Goal: Information Seeking & Learning: Learn about a topic

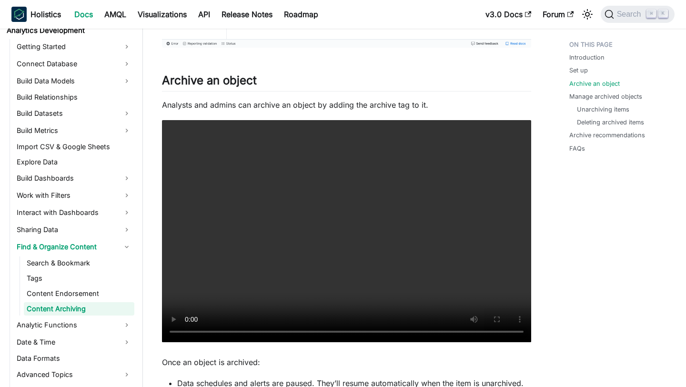
scroll to position [699, 0]
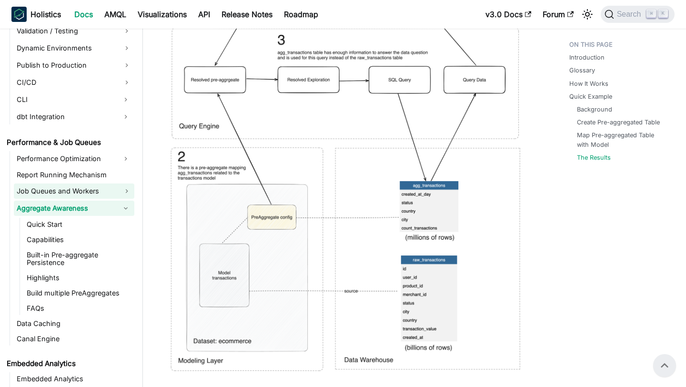
scroll to position [821, 0]
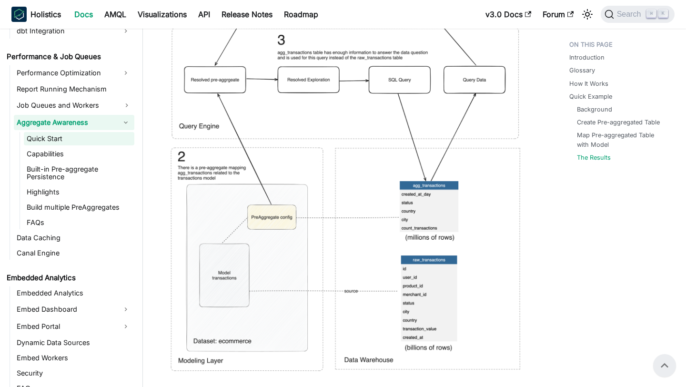
click at [82, 139] on link "Quick Start" at bounding box center [79, 138] width 111 height 13
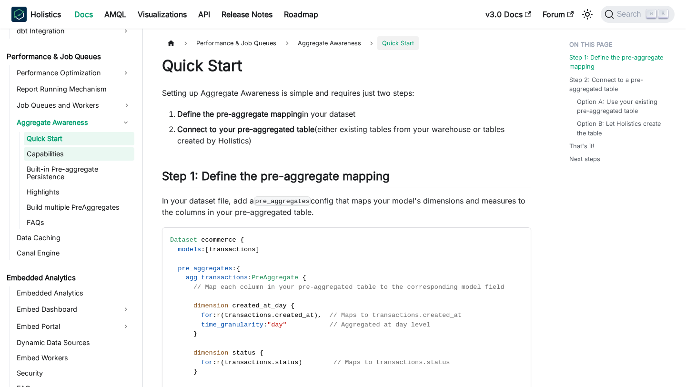
click at [80, 150] on link "Capabilities" at bounding box center [79, 153] width 111 height 13
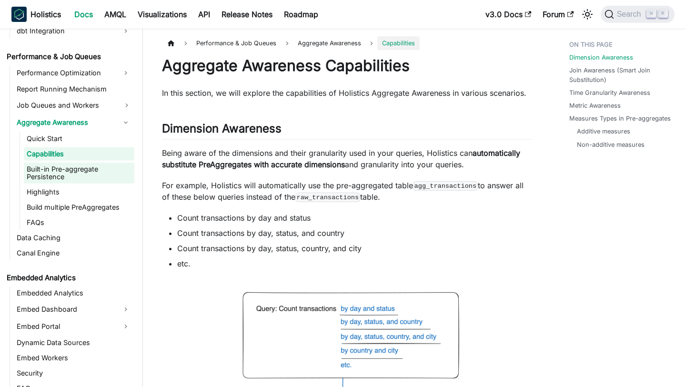
click at [74, 172] on link "Built-in Pre-aggregate Persistence" at bounding box center [79, 172] width 111 height 21
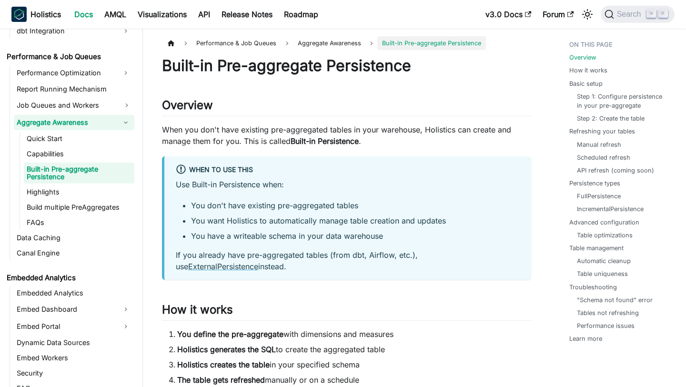
click at [75, 122] on link "Aggregate Awareness" at bounding box center [65, 122] width 103 height 15
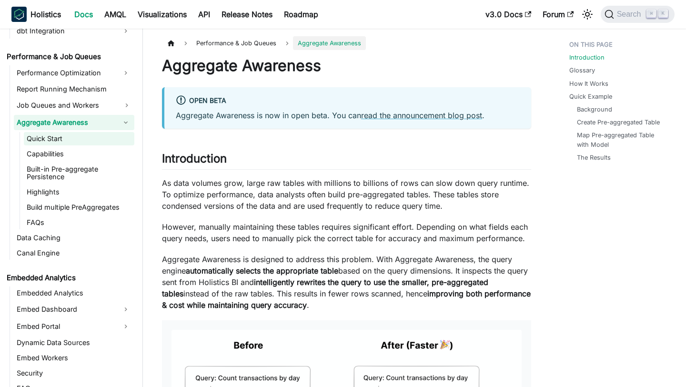
click at [70, 137] on link "Quick Start" at bounding box center [79, 138] width 111 height 13
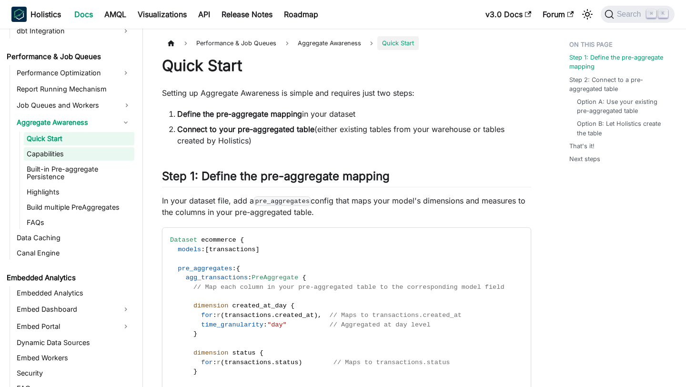
click at [73, 157] on link "Capabilities" at bounding box center [79, 153] width 111 height 13
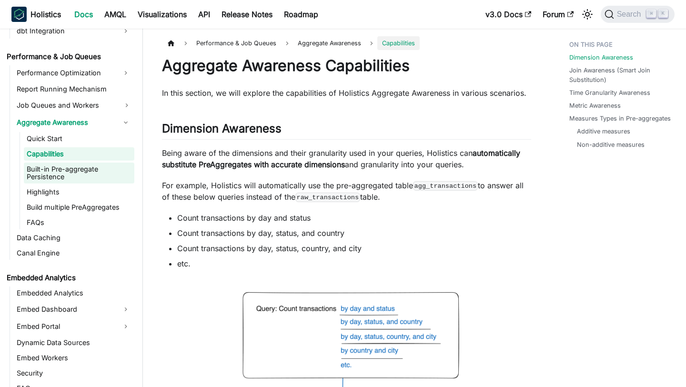
click at [69, 171] on link "Built-in Pre-aggregate Persistence" at bounding box center [79, 172] width 111 height 21
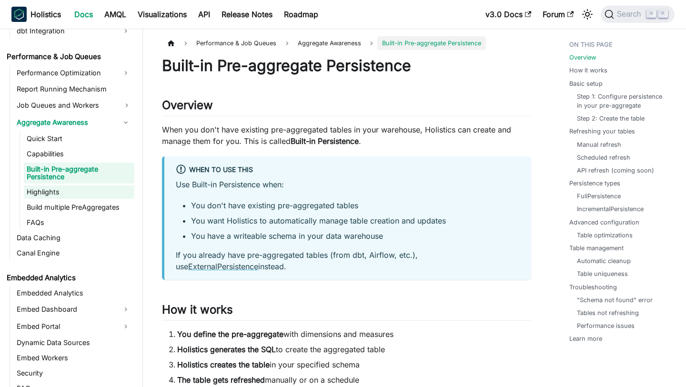
click at [68, 190] on link "Highlights" at bounding box center [79, 191] width 111 height 13
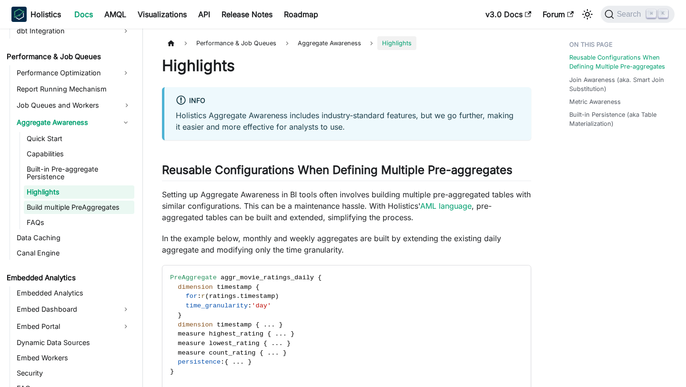
click at [59, 212] on link "Build multiple PreAggregates" at bounding box center [79, 207] width 111 height 13
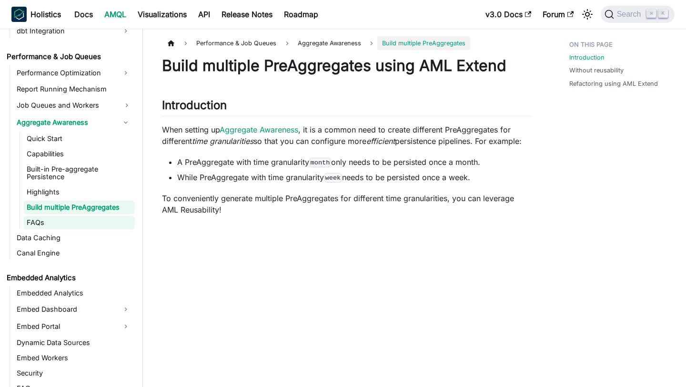
click at [52, 223] on link "FAQs" at bounding box center [79, 222] width 111 height 13
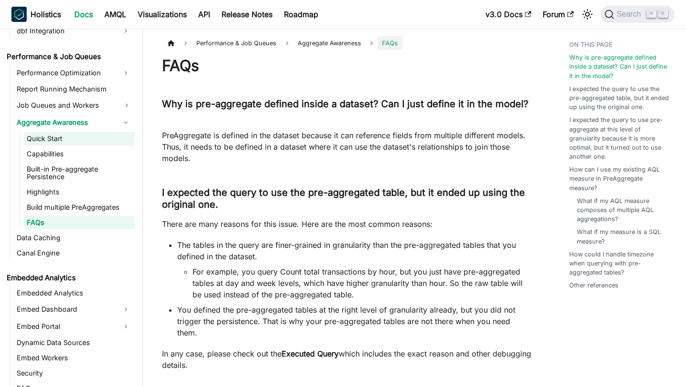
click at [52, 143] on link "Quick Start" at bounding box center [79, 138] width 111 height 13
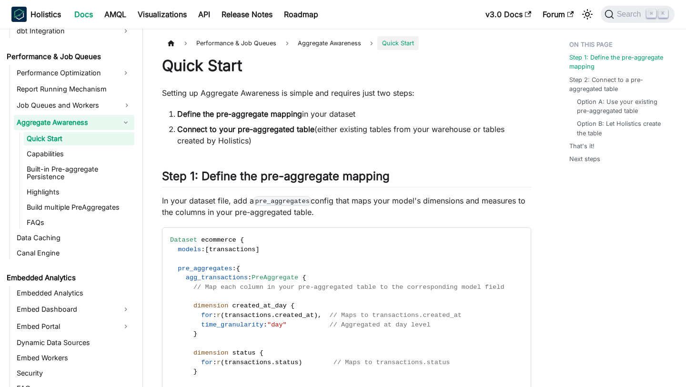
click at [117, 122] on link "Aggregate Awareness" at bounding box center [65, 122] width 103 height 15
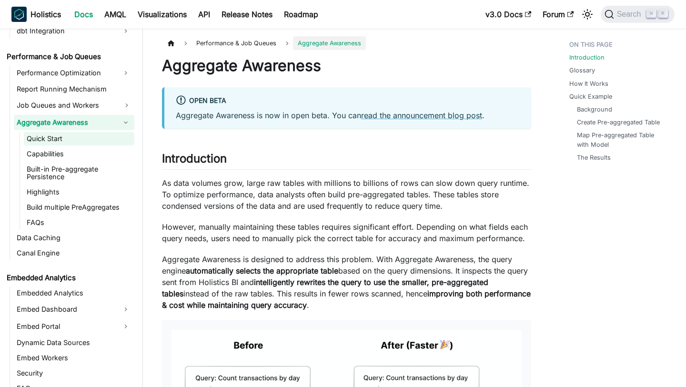
click at [80, 137] on link "Quick Start" at bounding box center [79, 138] width 111 height 13
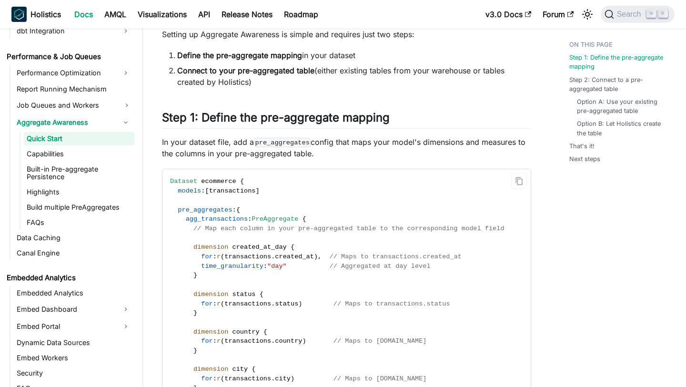
scroll to position [425, 0]
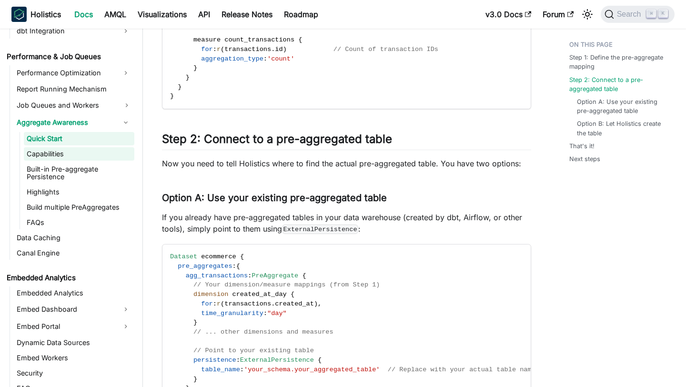
click at [97, 155] on link "Capabilities" at bounding box center [79, 153] width 111 height 13
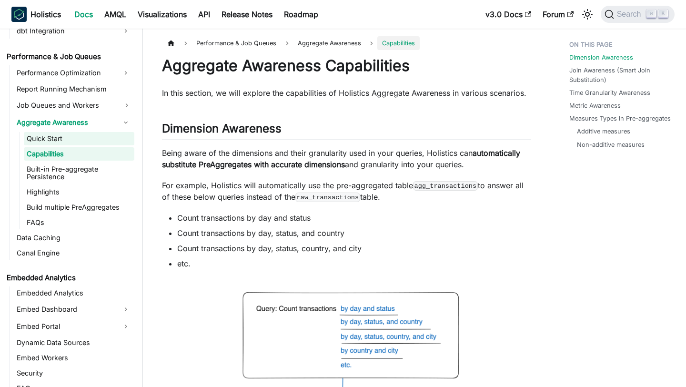
click at [97, 138] on link "Quick Start" at bounding box center [79, 138] width 111 height 13
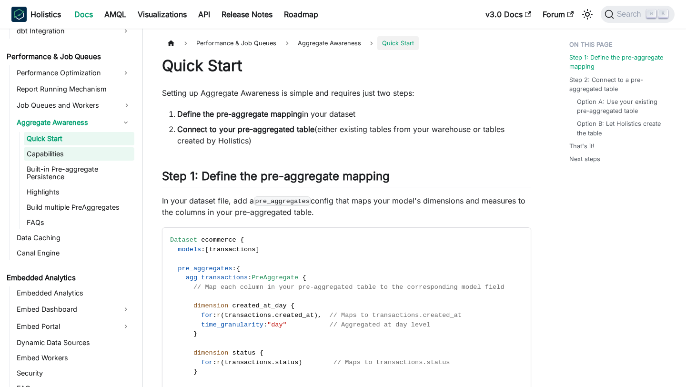
click at [95, 151] on link "Capabilities" at bounding box center [79, 153] width 111 height 13
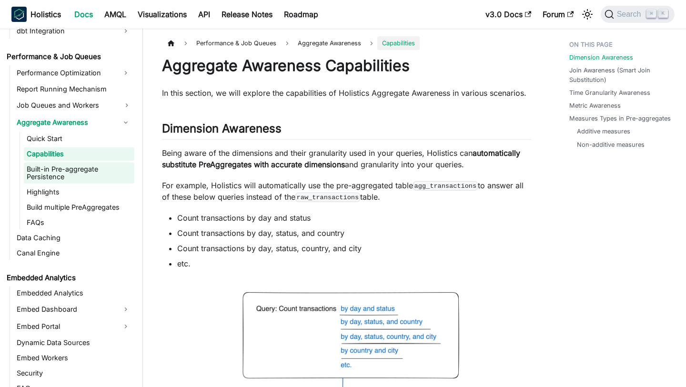
click at [93, 168] on link "Built-in Pre-aggregate Persistence" at bounding box center [79, 172] width 111 height 21
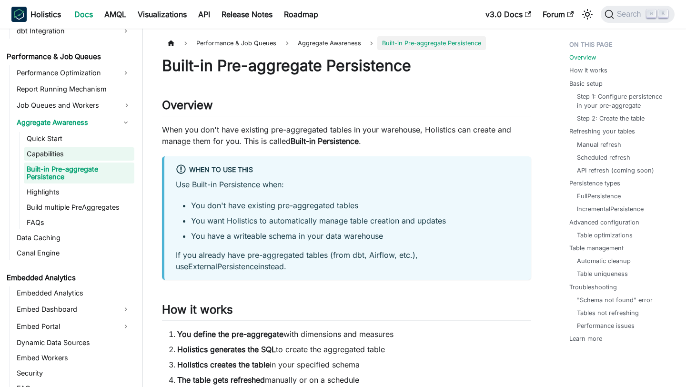
click at [77, 151] on link "Capabilities" at bounding box center [79, 153] width 111 height 13
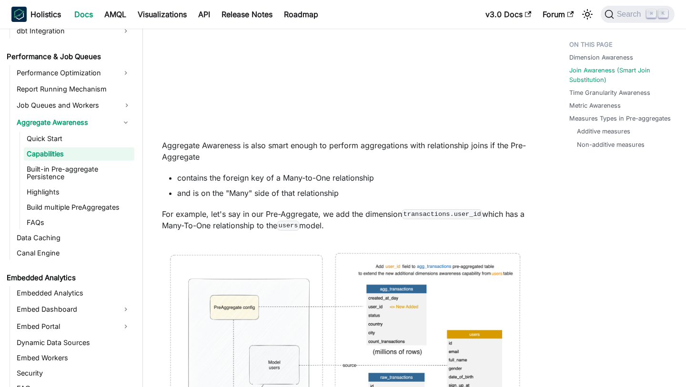
scroll to position [1077, 0]
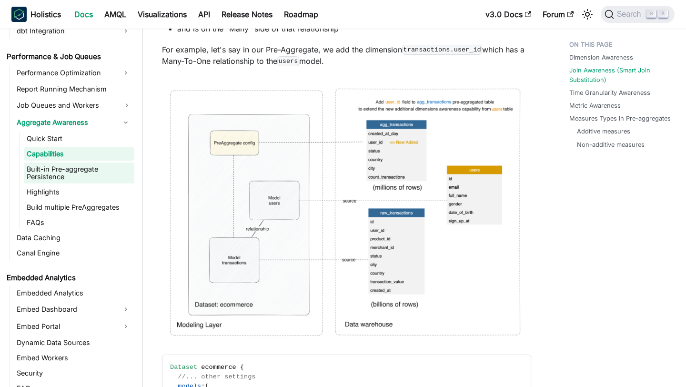
click at [56, 177] on link "Built-in Pre-aggregate Persistence" at bounding box center [79, 172] width 111 height 21
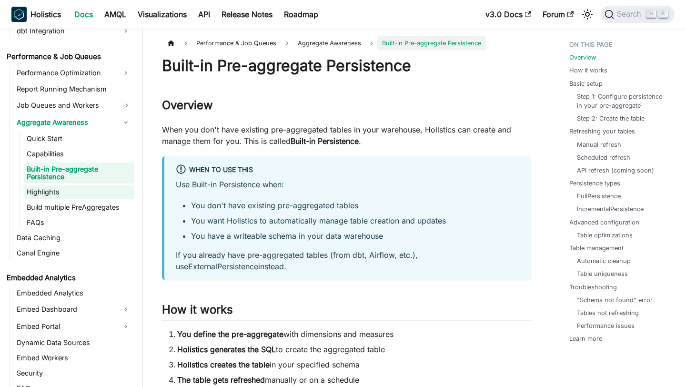
click at [75, 187] on link "Highlights" at bounding box center [79, 191] width 111 height 13
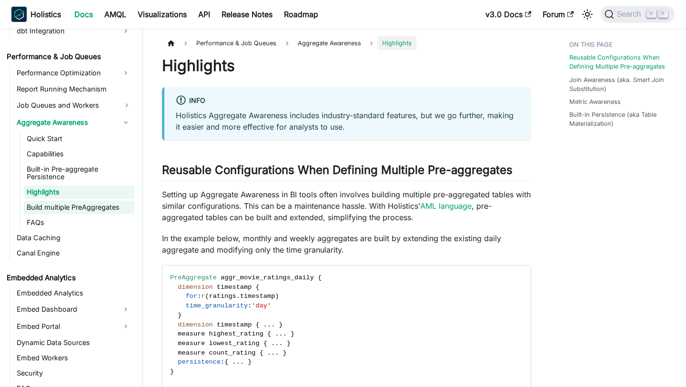
click at [70, 206] on link "Build multiple PreAggregates" at bounding box center [79, 207] width 111 height 13
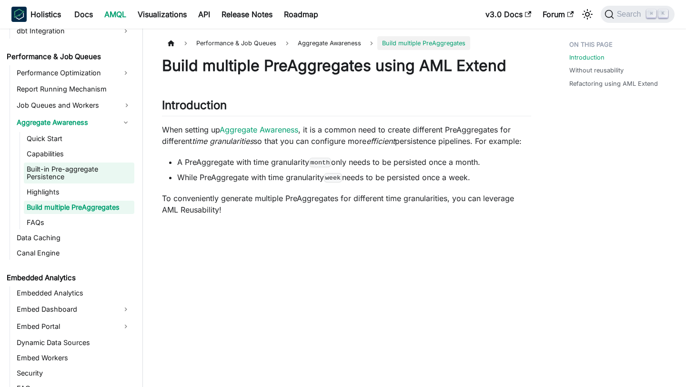
click at [62, 171] on link "Built-in Pre-aggregate Persistence" at bounding box center [79, 172] width 111 height 21
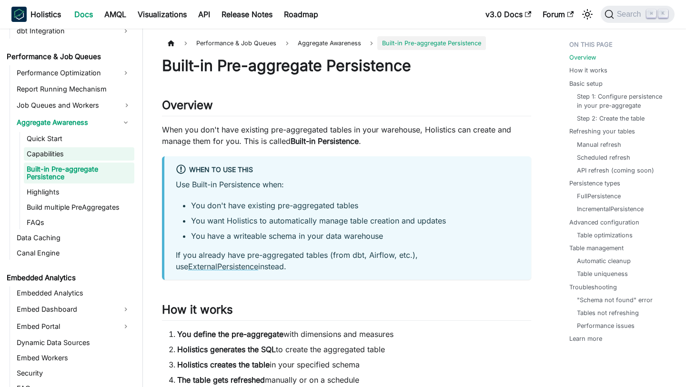
click at [75, 153] on link "Capabilities" at bounding box center [79, 153] width 111 height 13
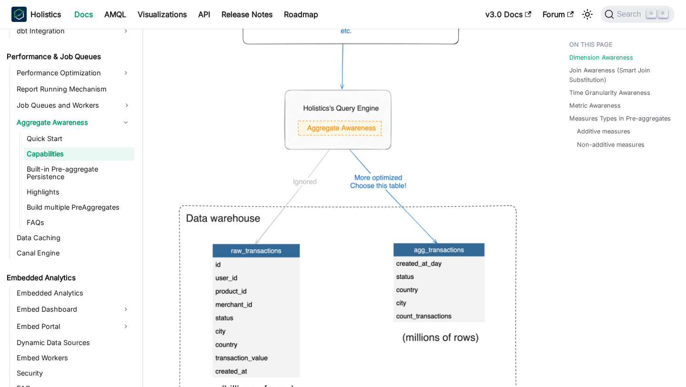
scroll to position [443, 0]
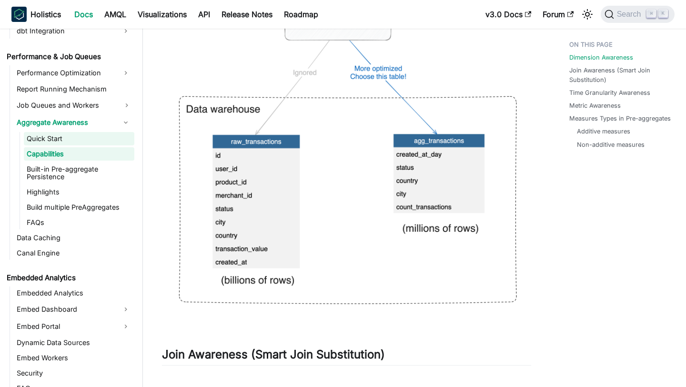
click at [55, 133] on link "Quick Start" at bounding box center [79, 138] width 111 height 13
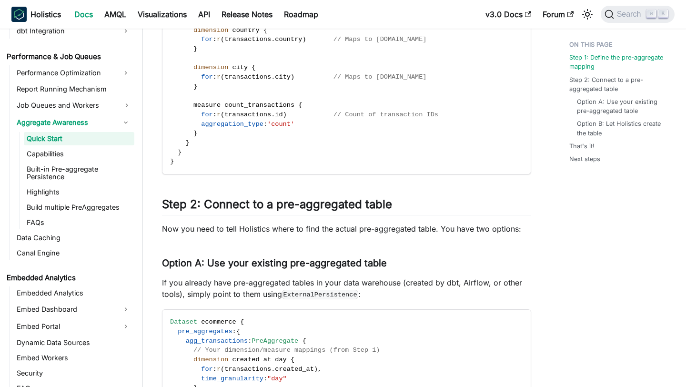
scroll to position [417, 0]
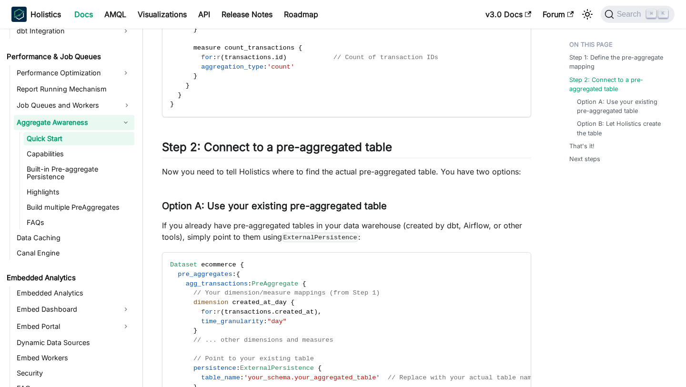
click at [91, 123] on link "Aggregate Awareness" at bounding box center [65, 122] width 103 height 15
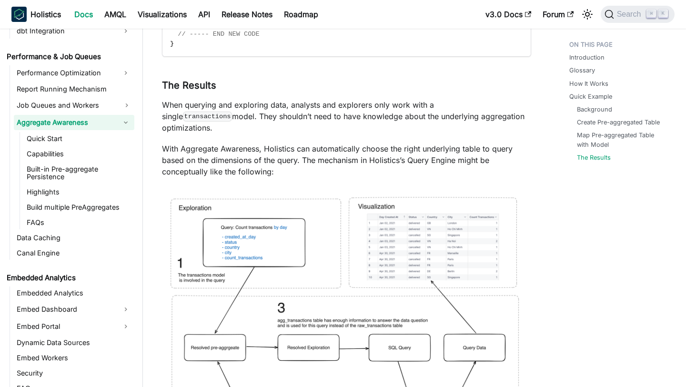
scroll to position [4094, 0]
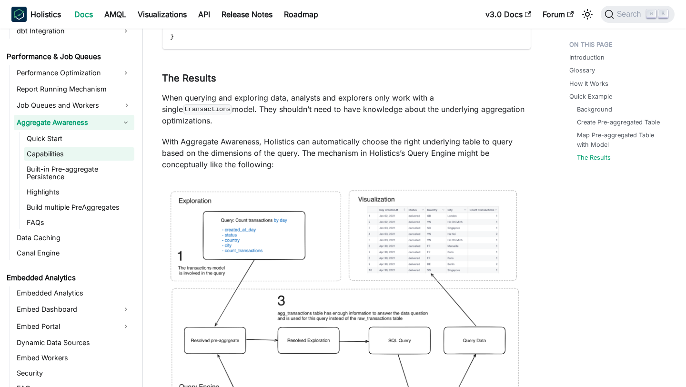
click at [74, 150] on link "Capabilities" at bounding box center [79, 153] width 111 height 13
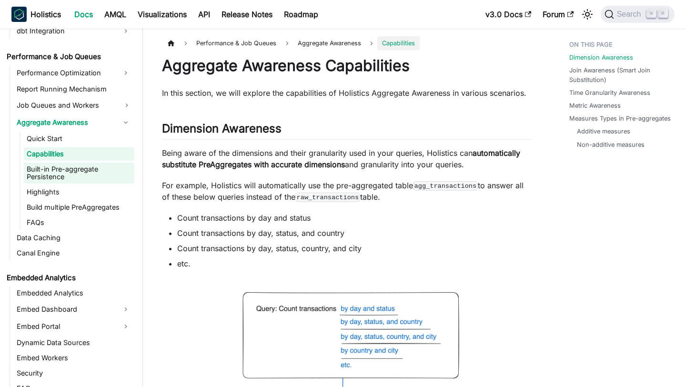
click at [71, 169] on link "Built-in Pre-aggregate Persistence" at bounding box center [79, 172] width 111 height 21
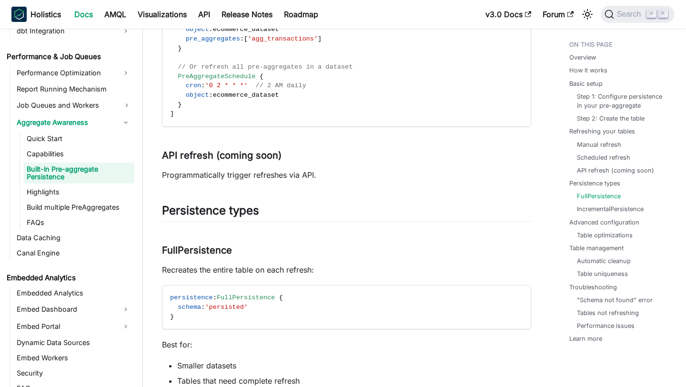
scroll to position [1568, 0]
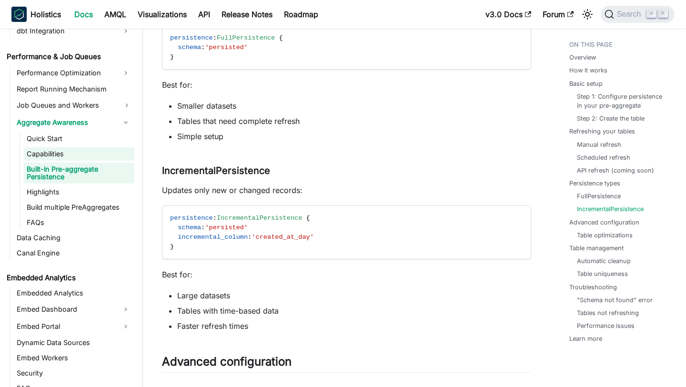
click at [81, 152] on link "Capabilities" at bounding box center [79, 153] width 111 height 13
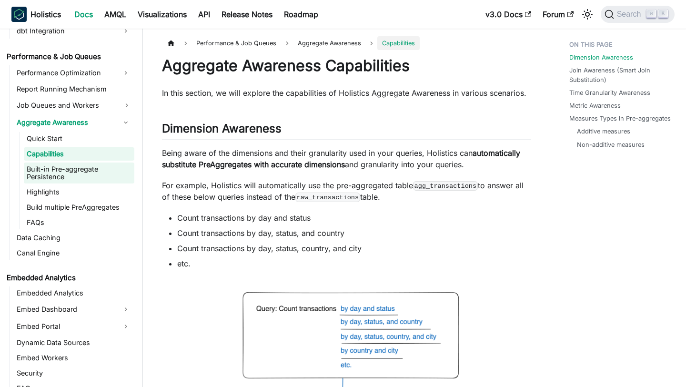
click at [33, 177] on link "Built-in Pre-aggregate Persistence" at bounding box center [79, 172] width 111 height 21
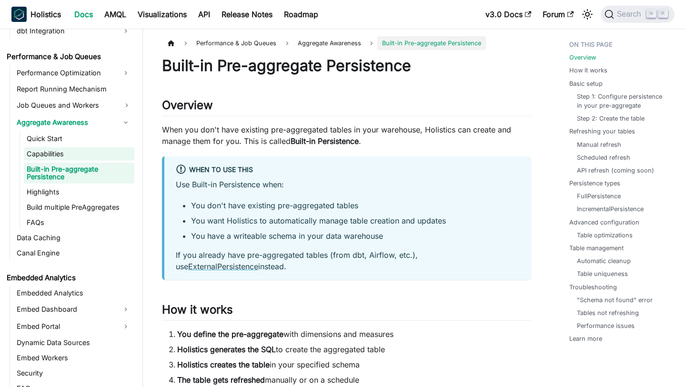
click at [54, 155] on link "Capabilities" at bounding box center [79, 153] width 111 height 13
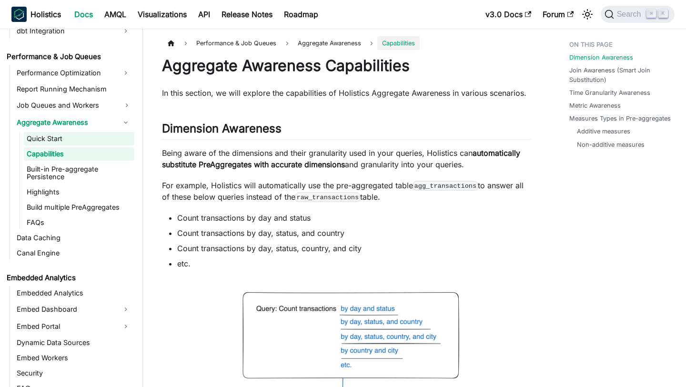
click at [66, 138] on link "Quick Start" at bounding box center [79, 138] width 111 height 13
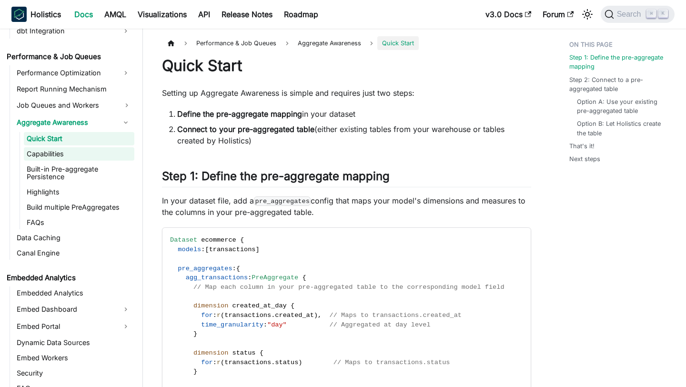
click at [65, 154] on link "Capabilities" at bounding box center [79, 153] width 111 height 13
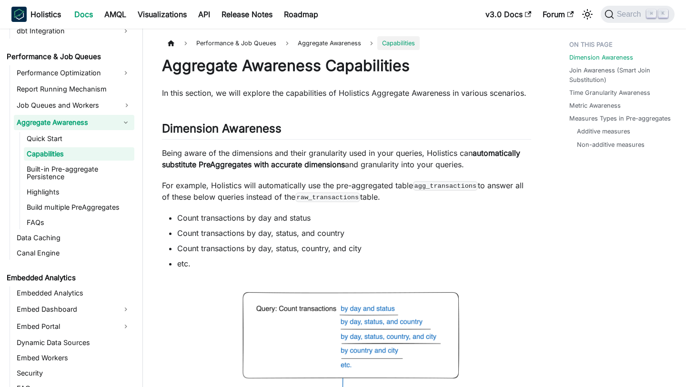
click at [109, 123] on link "Aggregate Awareness" at bounding box center [65, 122] width 103 height 15
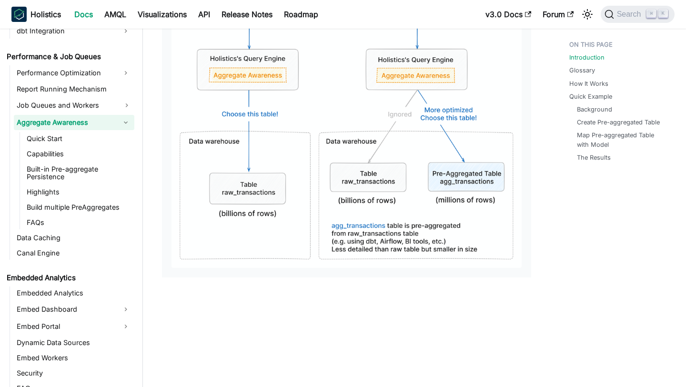
scroll to position [407, 0]
click at [54, 166] on link "Built-in Pre-aggregate Persistence" at bounding box center [79, 172] width 111 height 21
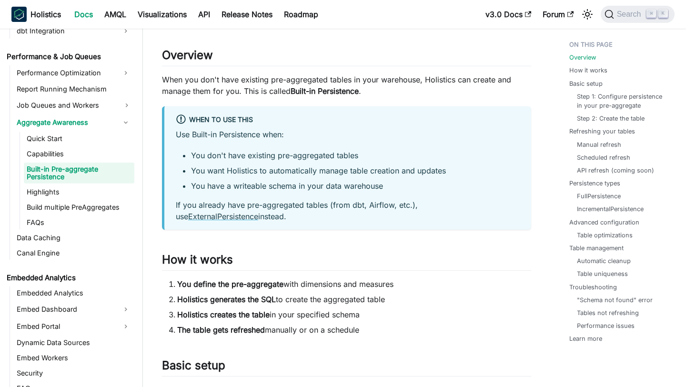
scroll to position [60, 0]
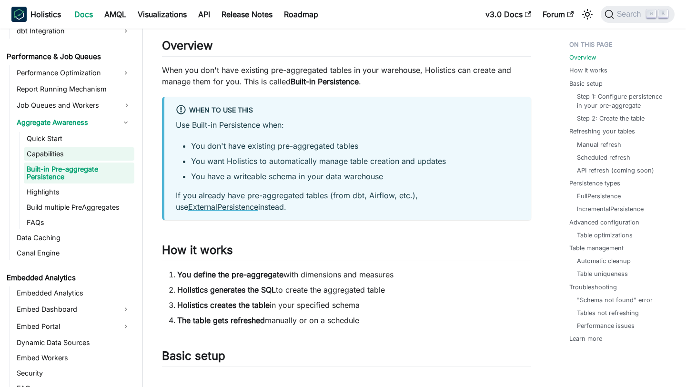
click at [68, 149] on link "Capabilities" at bounding box center [79, 153] width 111 height 13
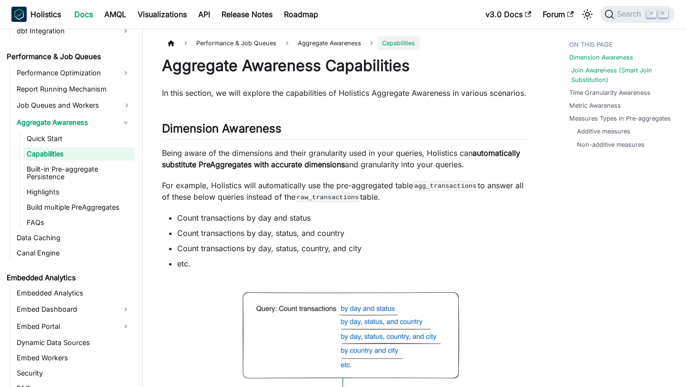
click at [603, 68] on link "Join Awareness (Smart Join Substitution)" at bounding box center [621, 75] width 101 height 18
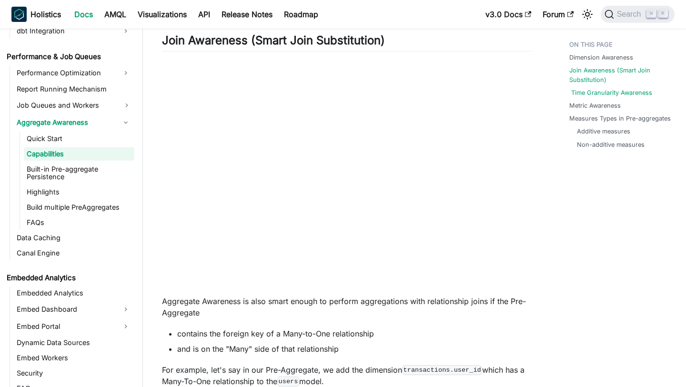
click at [589, 92] on link "Time Granularity Awareness" at bounding box center [611, 92] width 81 height 9
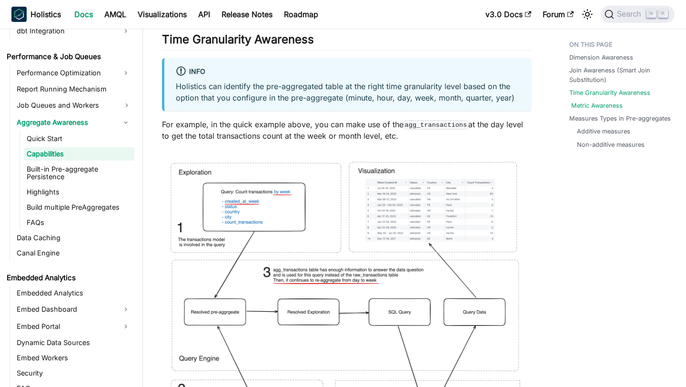
click at [586, 104] on link "Metric Awareness" at bounding box center [596, 105] width 51 height 9
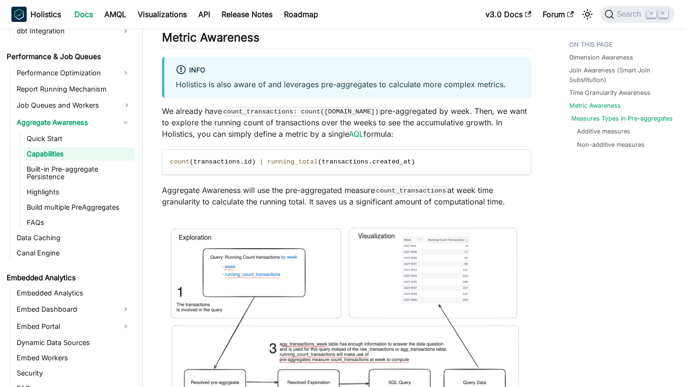
click at [585, 116] on link "Measures Types in Pre-aggregates" at bounding box center [621, 118] width 101 height 9
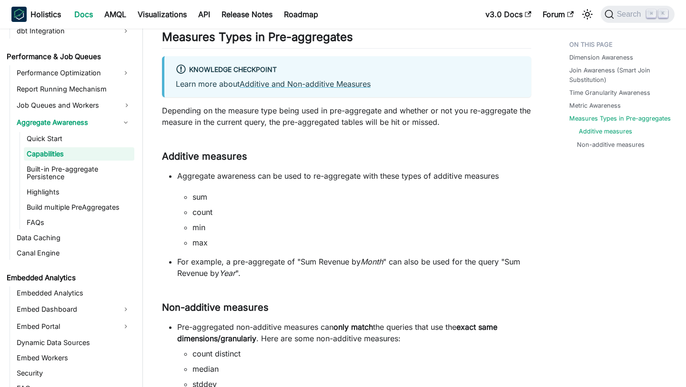
click at [586, 128] on link "Additive measures" at bounding box center [605, 131] width 53 height 9
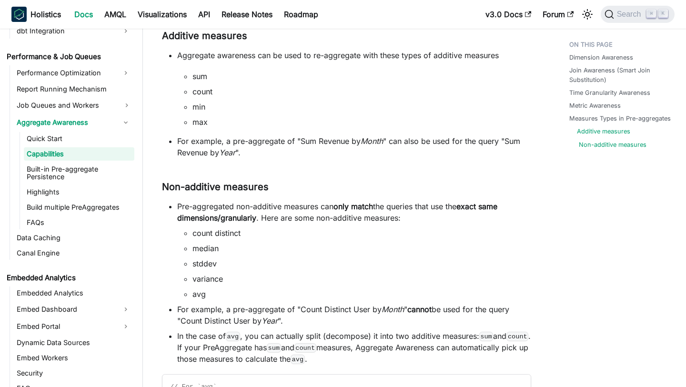
click at [586, 147] on link "Non-additive measures" at bounding box center [613, 144] width 68 height 9
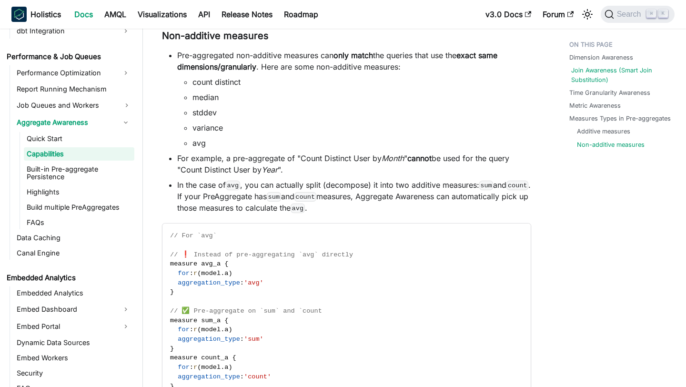
click at [582, 74] on link "Join Awareness (Smart Join Substitution)" at bounding box center [621, 75] width 101 height 18
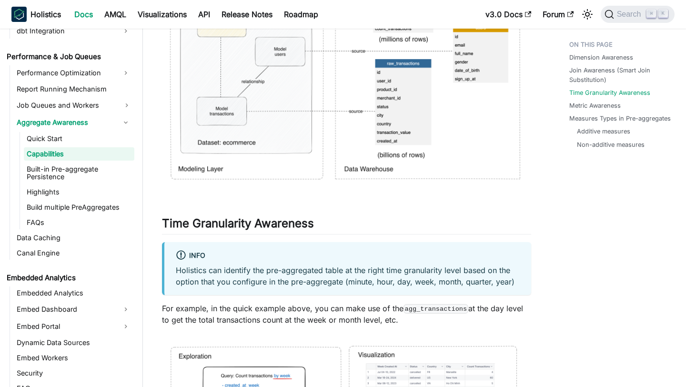
scroll to position [2421, 0]
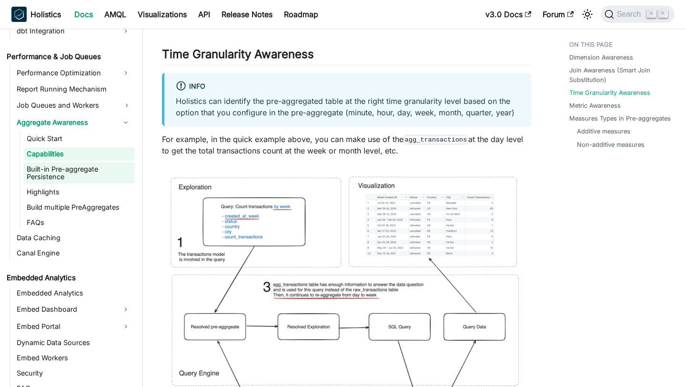
click at [72, 173] on link "Built-in Pre-aggregate Persistence" at bounding box center [79, 172] width 111 height 21
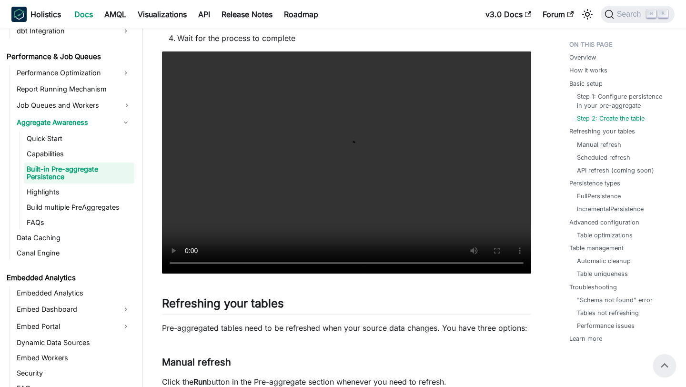
scroll to position [834, 0]
